Goal: Information Seeking & Learning: Learn about a topic

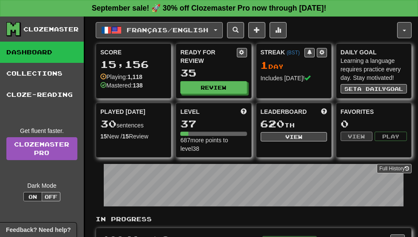
click at [137, 26] on span "Français / English" at bounding box center [168, 29] width 82 height 7
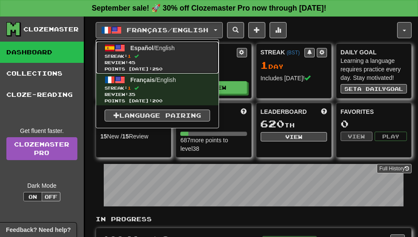
click at [127, 51] on link "Español / English Streak: 1 Review: 45 Points [DATE]: 280" at bounding box center [157, 58] width 122 height 32
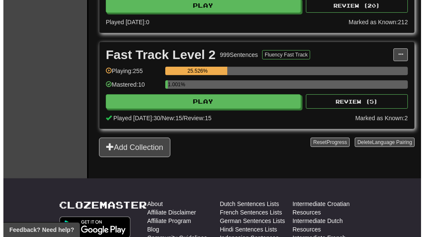
scroll to position [376, 0]
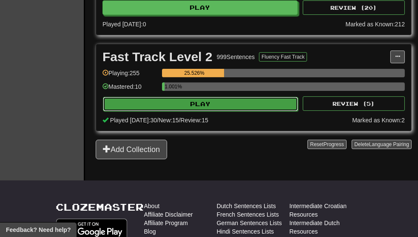
click at [216, 103] on button "Play" at bounding box center [200, 104] width 195 height 14
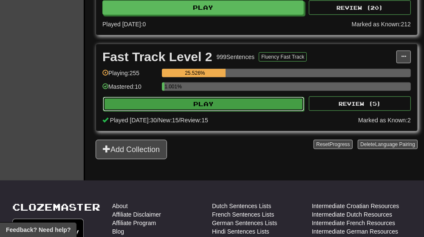
select select "**"
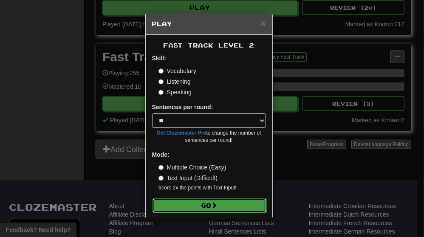
click at [207, 210] on button "Go" at bounding box center [210, 206] width 114 height 14
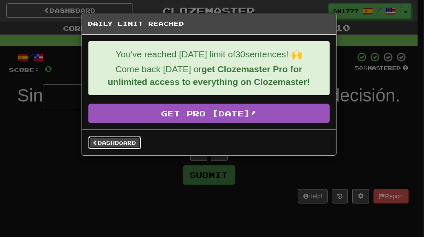
click at [103, 139] on link "Dashboard" at bounding box center [114, 142] width 53 height 13
